Goal: Task Accomplishment & Management: Use online tool/utility

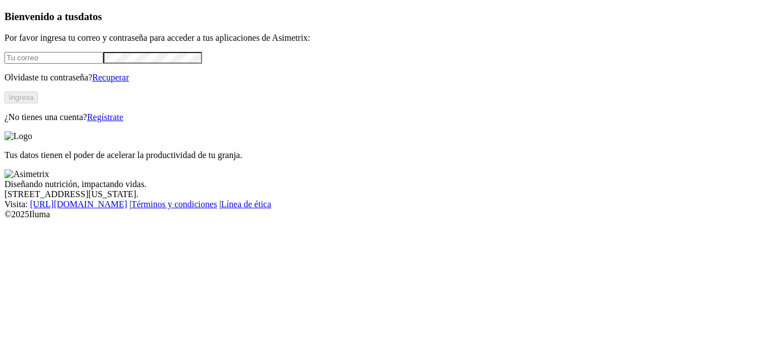
type input "[EMAIL_ADDRESS][PERSON_NAME][DOMAIN_NAME]"
click at [38, 103] on button "Ingresa" at bounding box center [20, 98] width 33 height 12
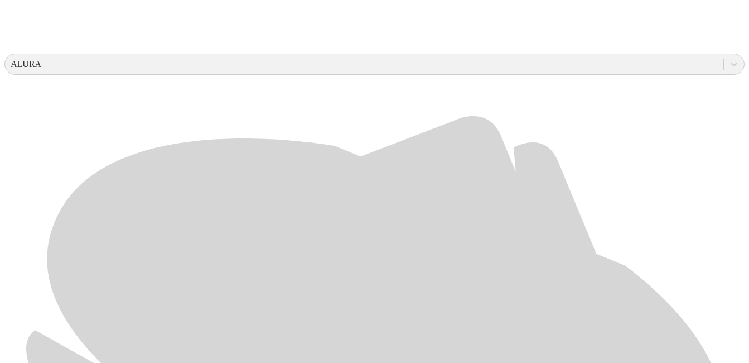
scroll to position [602, 0]
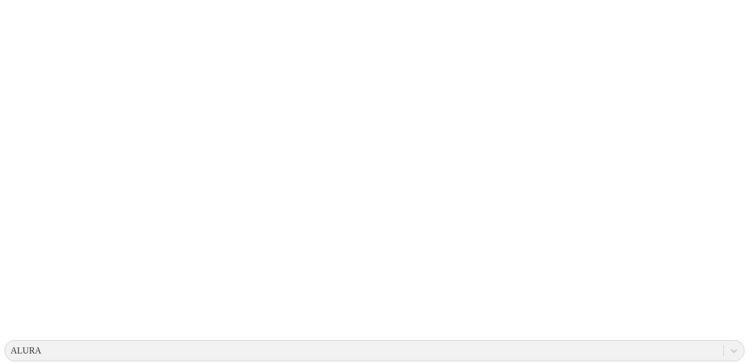
scroll to position [0, 0]
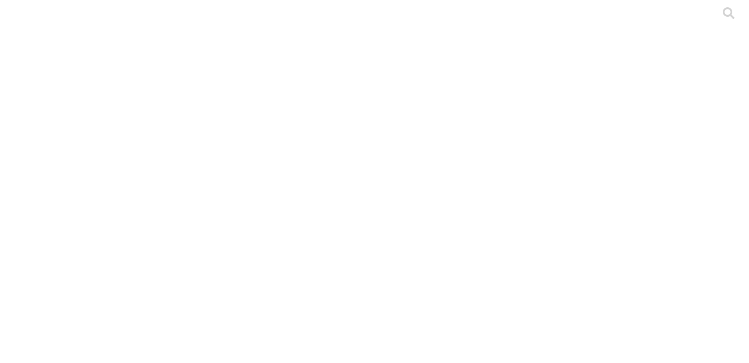
click at [23, 21] on icon at bounding box center [21, 227] width 35 height 446
click at [10, 17] on icon at bounding box center [21, 227] width 35 height 446
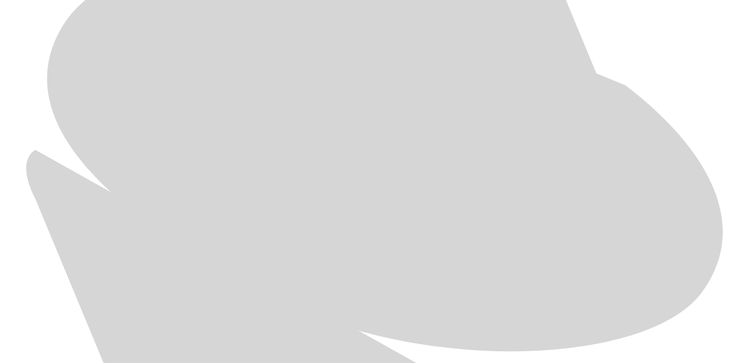
scroll to position [602, 0]
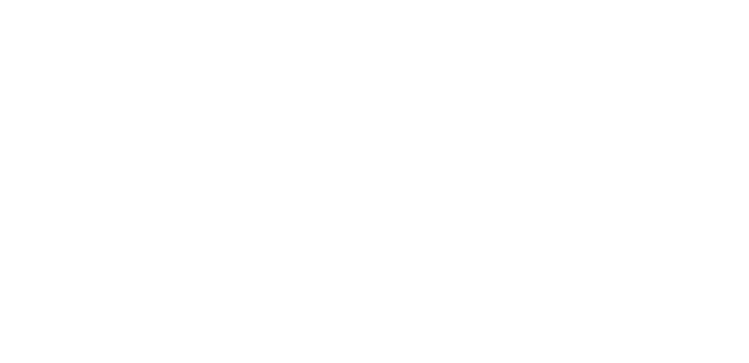
scroll to position [0, 0]
drag, startPoint x: 618, startPoint y: 60, endPoint x: 602, endPoint y: 60, distance: 16.7
